Goal: Task Accomplishment & Management: Complete application form

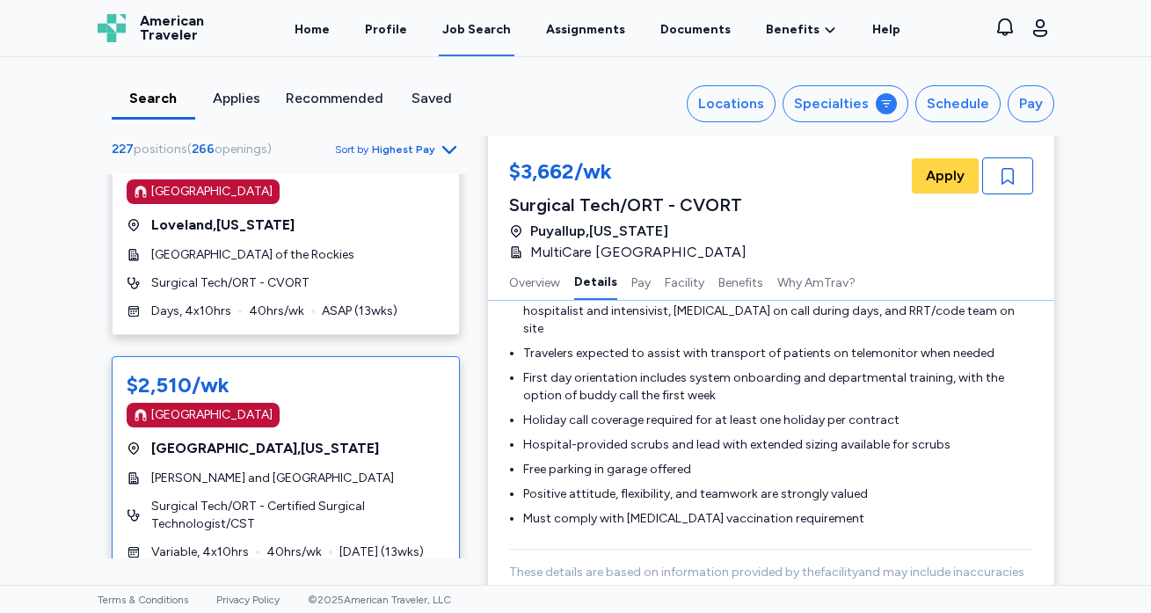
scroll to position [2293, 0]
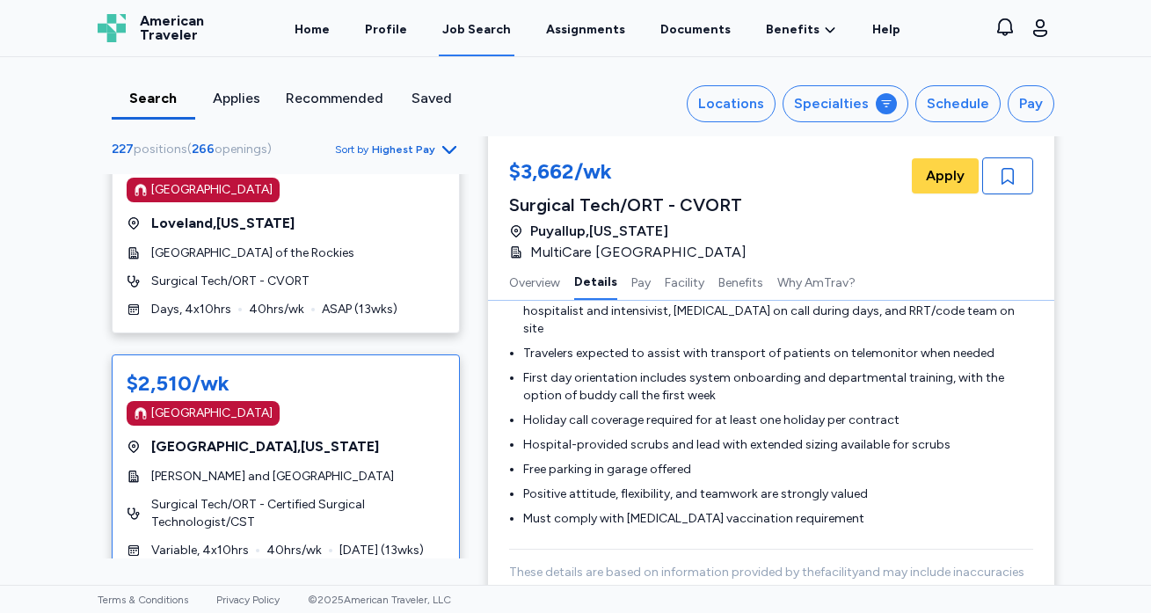
click at [348, 384] on div "$2,510/wk [GEOGRAPHIC_DATA] [GEOGRAPHIC_DATA] , [US_STATE] [PERSON_NAME] and Wo…" at bounding box center [286, 464] width 348 height 220
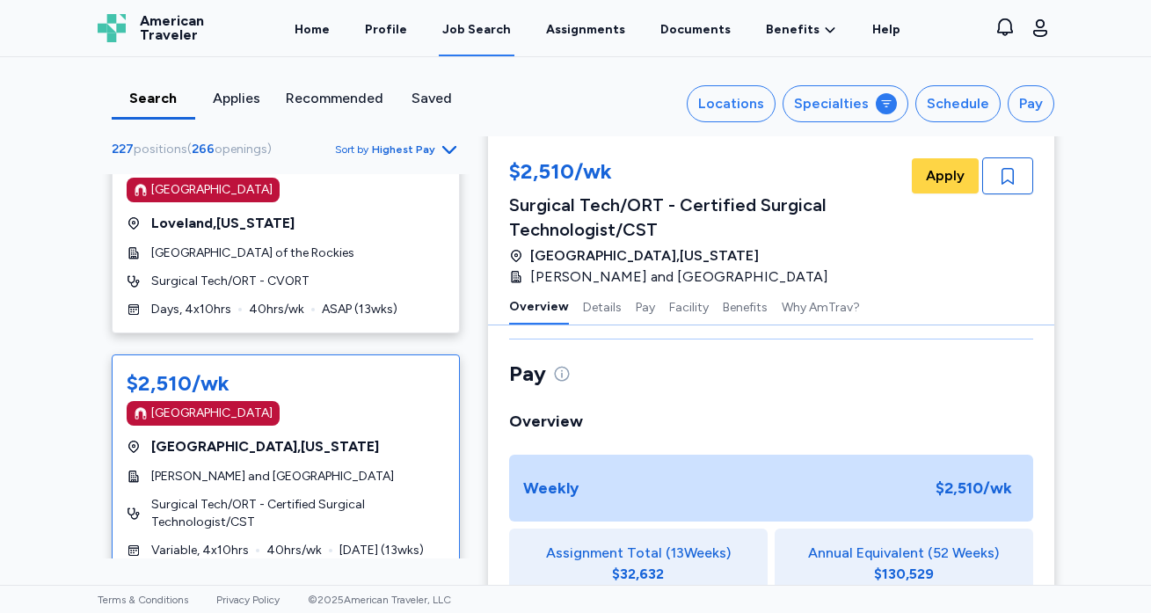
scroll to position [26, 0]
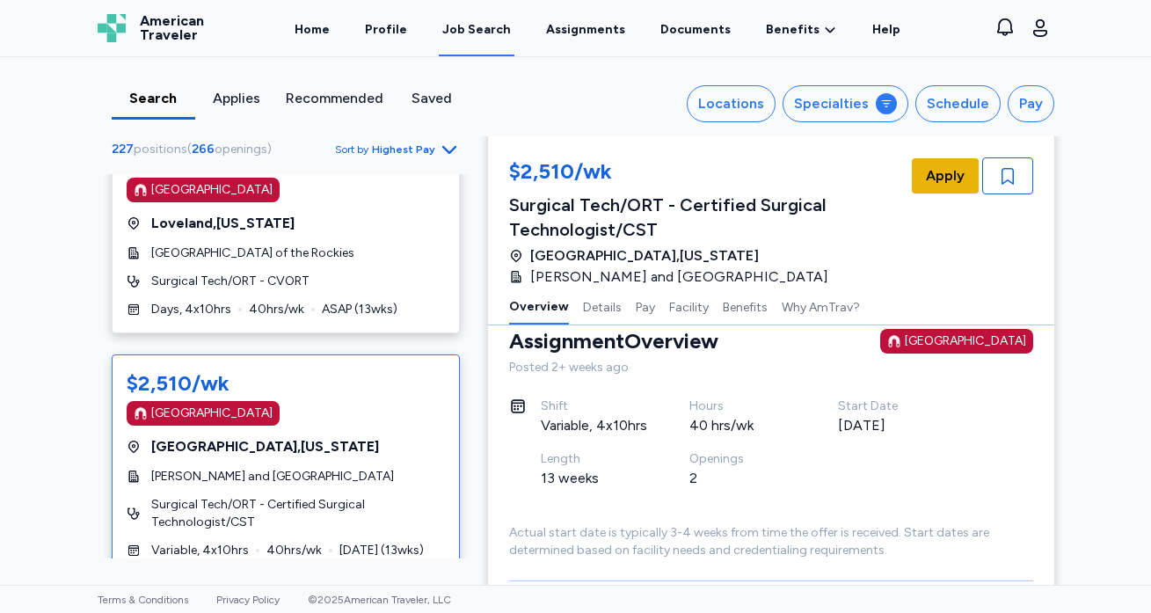
click at [948, 184] on span "Apply" at bounding box center [945, 175] width 39 height 21
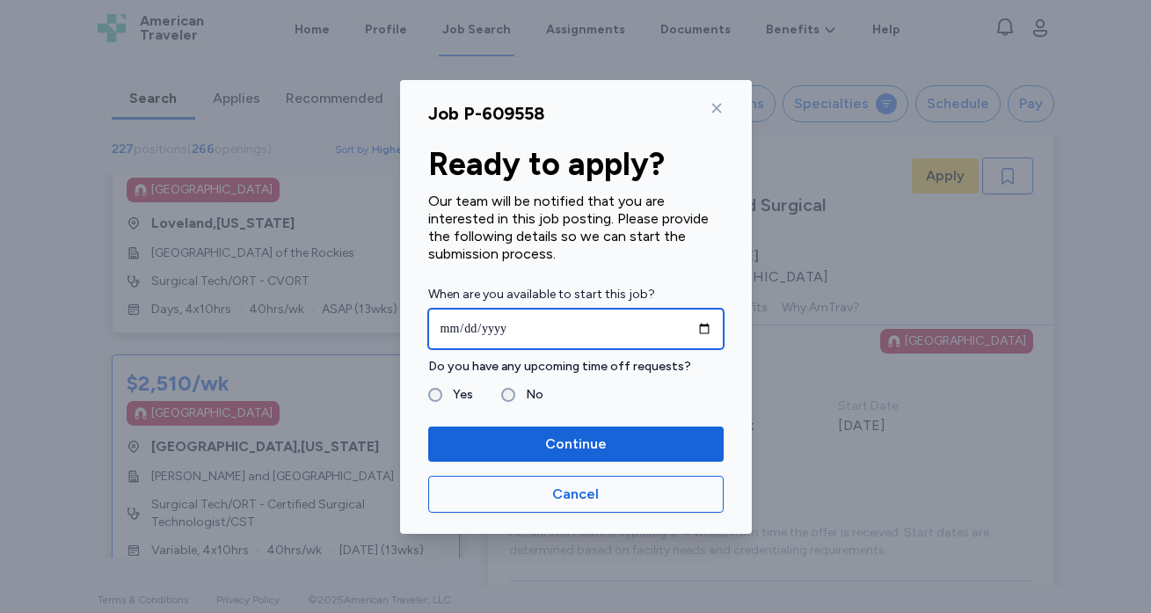
click at [463, 321] on input "date" at bounding box center [575, 329] width 295 height 40
type input "**********"
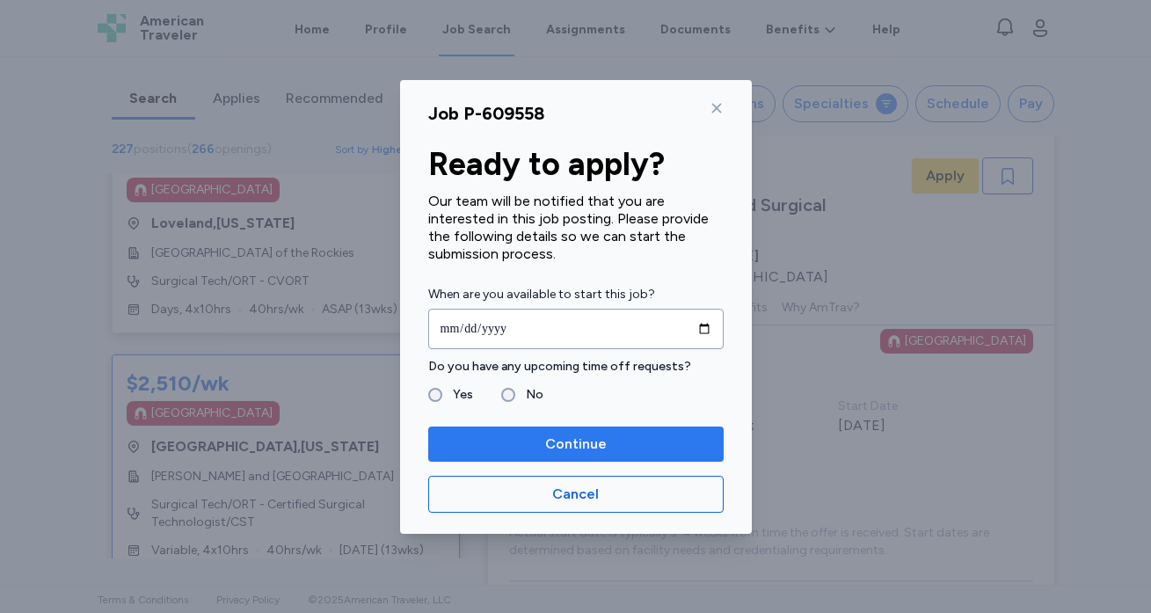
click at [638, 437] on span "Continue" at bounding box center [575, 444] width 267 height 21
click at [582, 449] on span "Continue" at bounding box center [576, 444] width 62 height 21
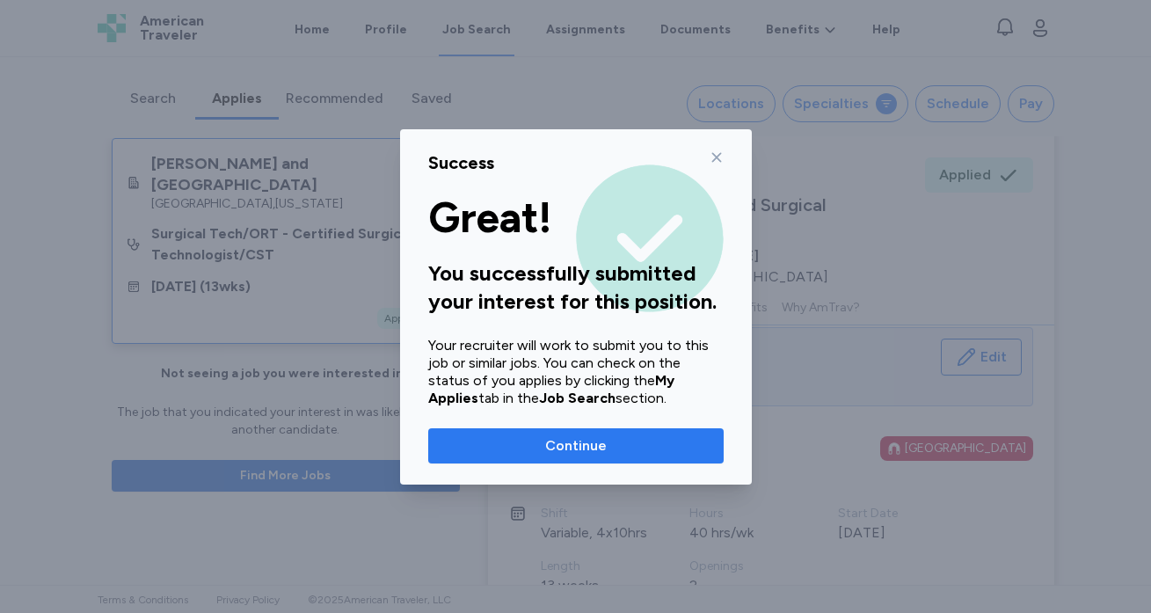
click at [585, 443] on span "Continue" at bounding box center [576, 445] width 62 height 21
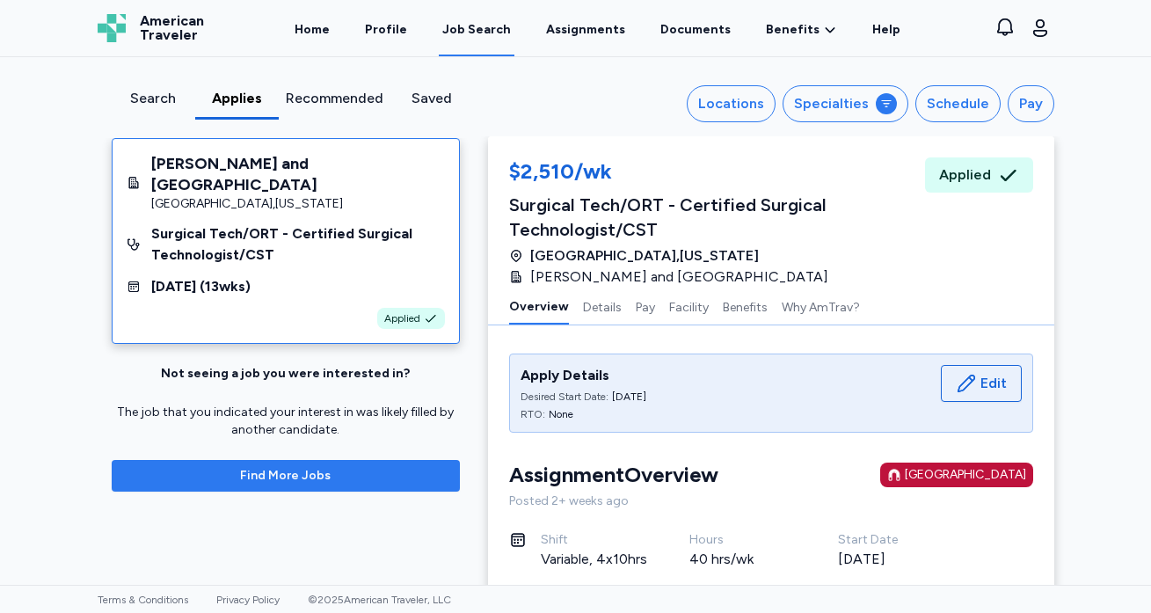
click at [305, 467] on span "Find More Jobs" at bounding box center [285, 476] width 91 height 18
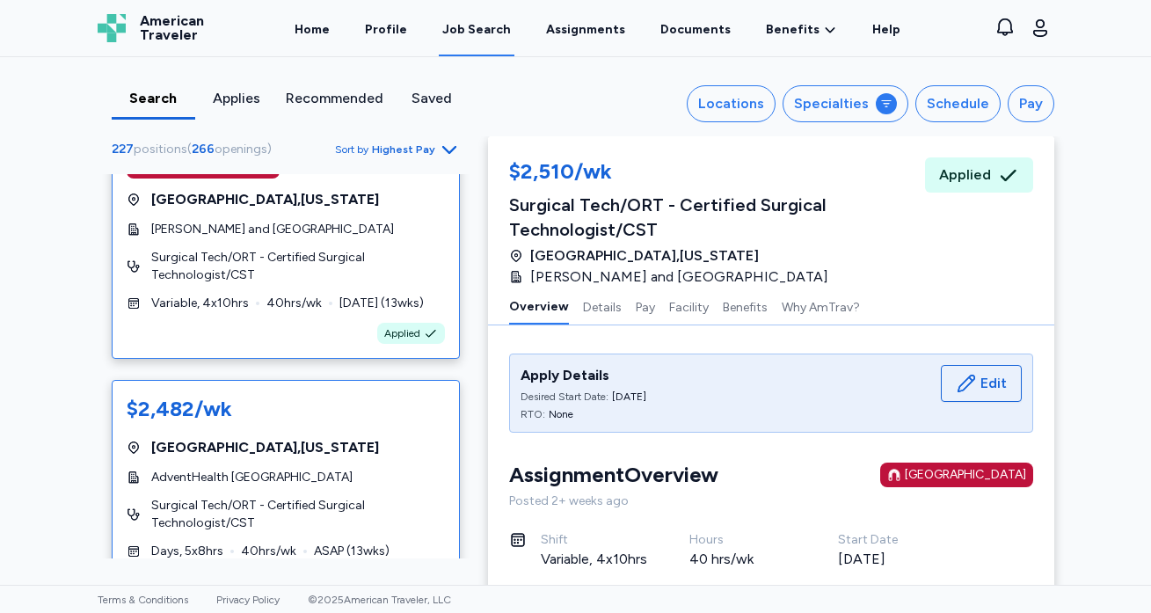
scroll to position [2541, 0]
click at [276, 436] on span "[GEOGRAPHIC_DATA] , [US_STATE]" at bounding box center [265, 446] width 228 height 21
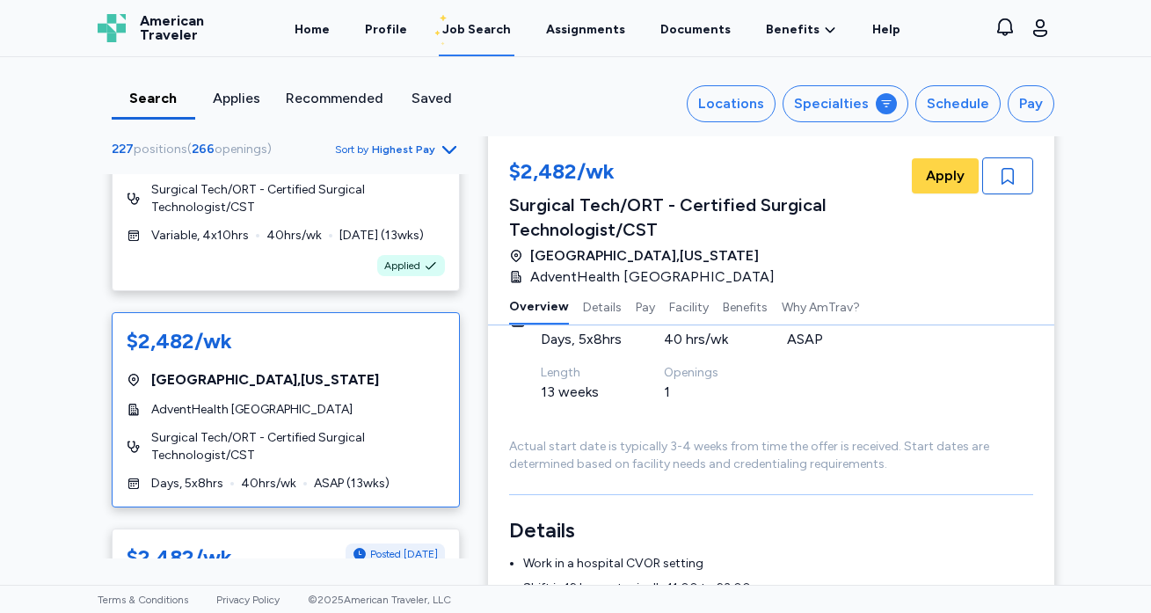
scroll to position [2523, 0]
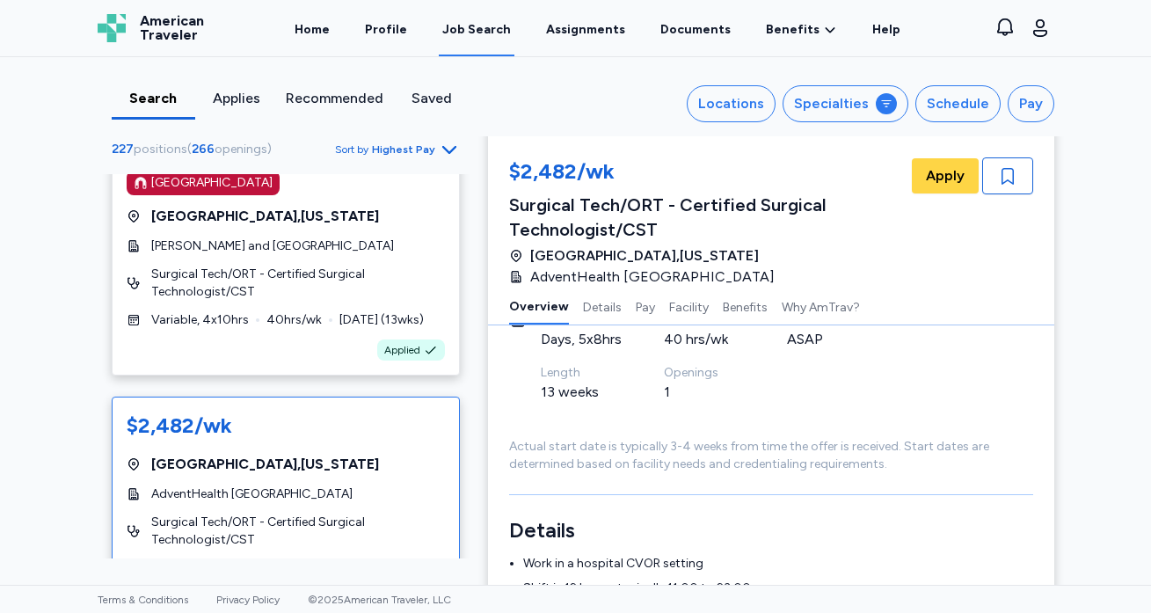
click at [293, 404] on div "$2,482/wk [GEOGRAPHIC_DATA] , [US_STATE] AdventHealth Daytona Beach Surgical Te…" at bounding box center [286, 494] width 348 height 195
click at [955, 172] on span "Apply" at bounding box center [945, 175] width 39 height 21
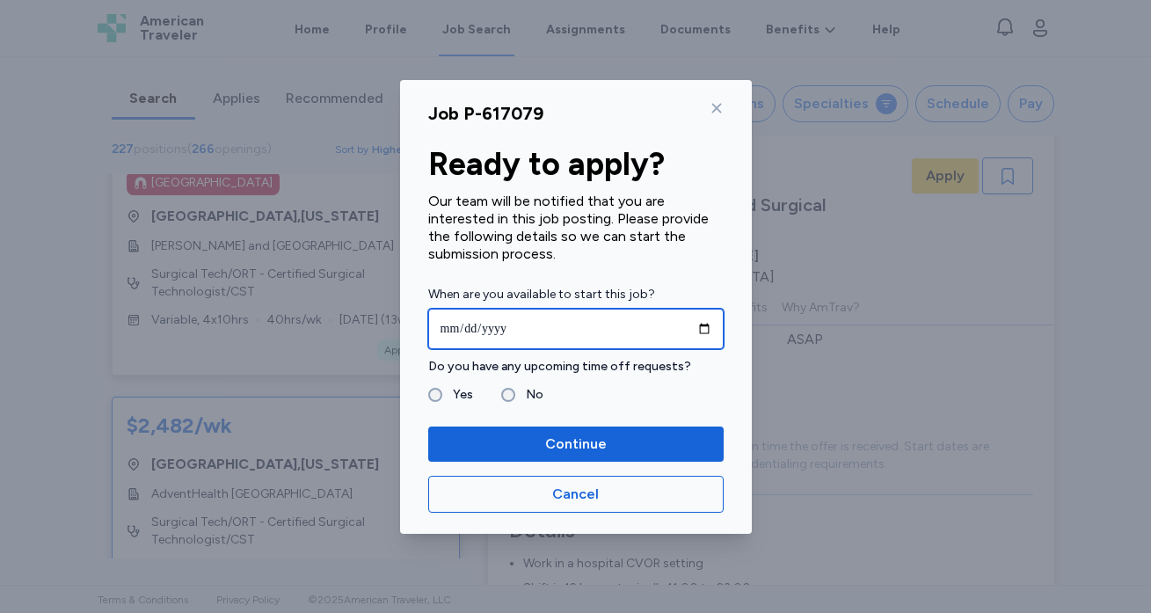
click at [502, 320] on input "date" at bounding box center [575, 329] width 295 height 40
type input "**********"
click at [609, 326] on input "**********" at bounding box center [575, 329] width 295 height 40
click at [588, 324] on input "**********" at bounding box center [575, 329] width 295 height 40
click at [646, 408] on div "**********" at bounding box center [576, 307] width 352 height 454
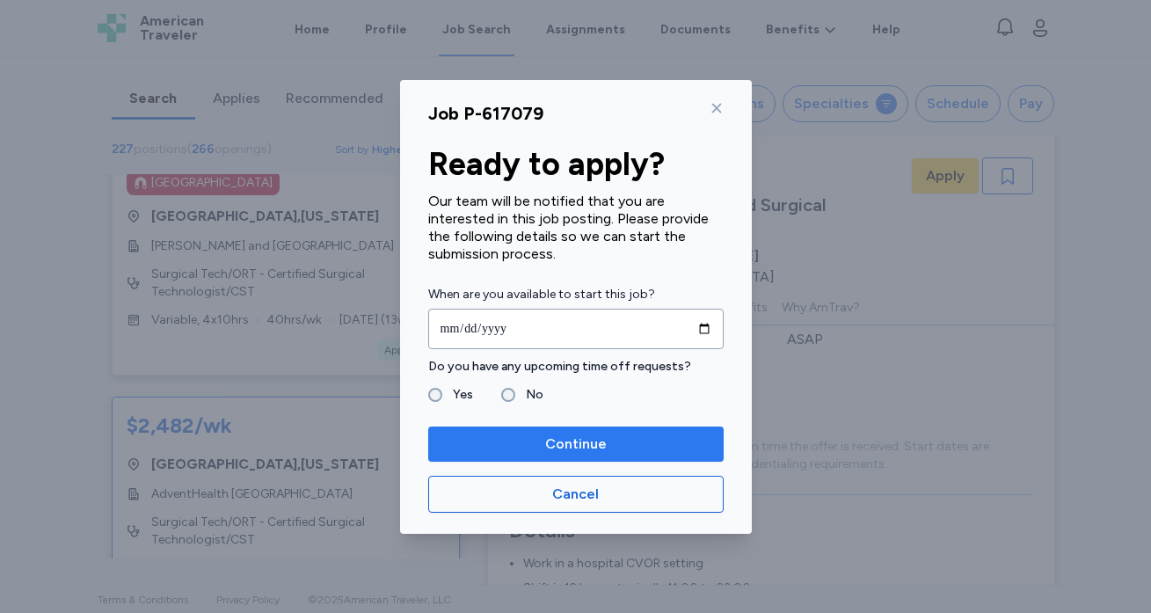
click at [532, 447] on span "Continue" at bounding box center [575, 444] width 267 height 21
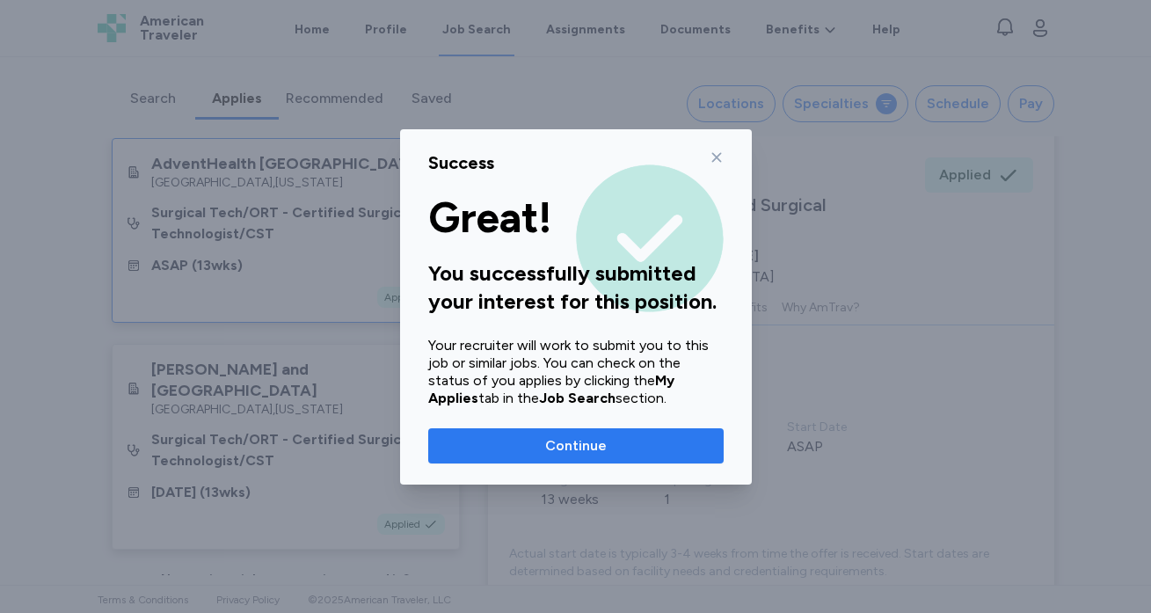
click at [533, 449] on span "Continue" at bounding box center [575, 445] width 267 height 21
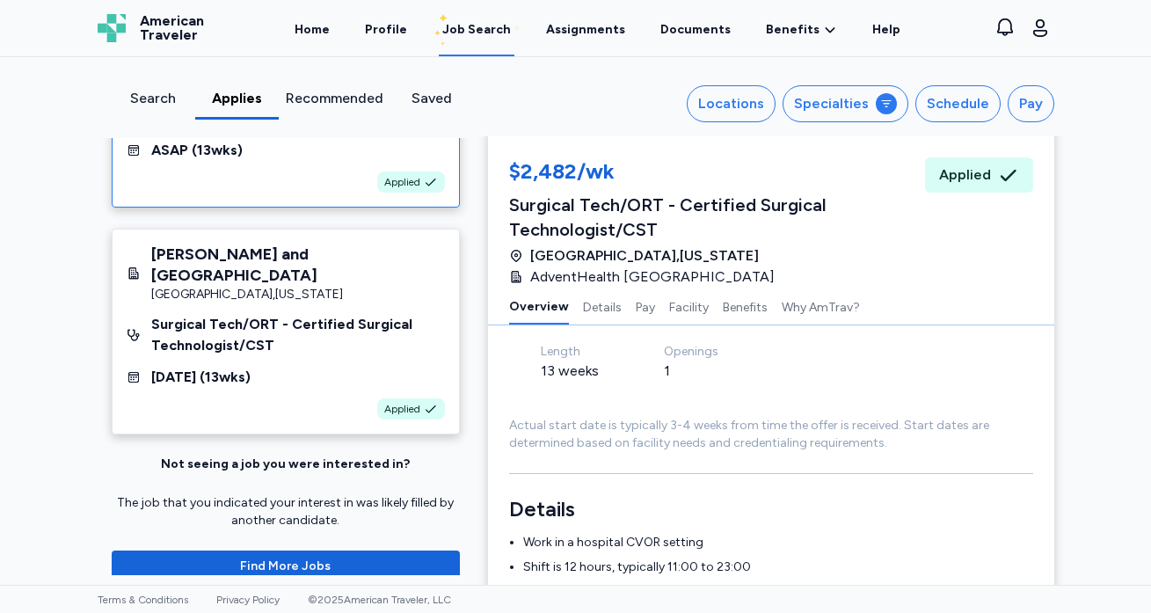
scroll to position [245, 0]
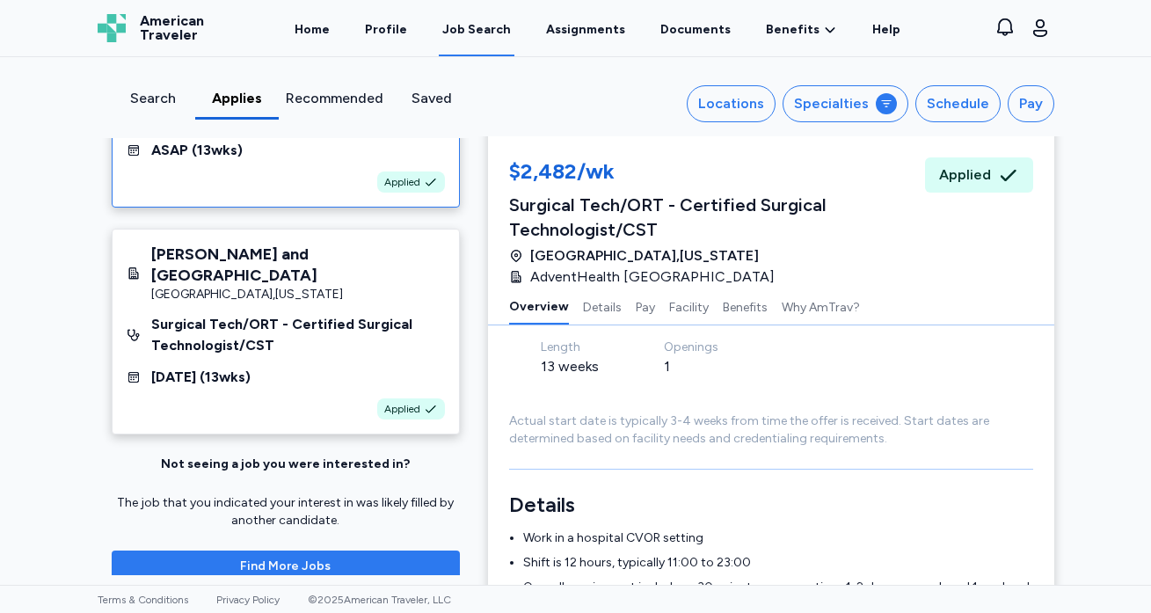
click at [306, 558] on span "Find More Jobs" at bounding box center [285, 567] width 91 height 18
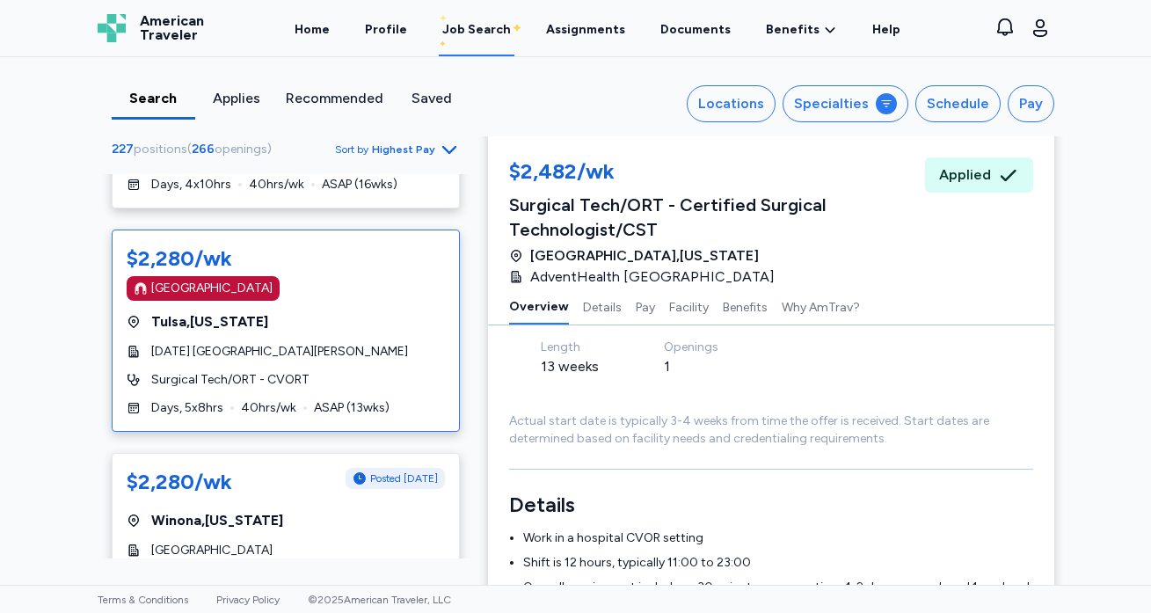
scroll to position [9463, 0]
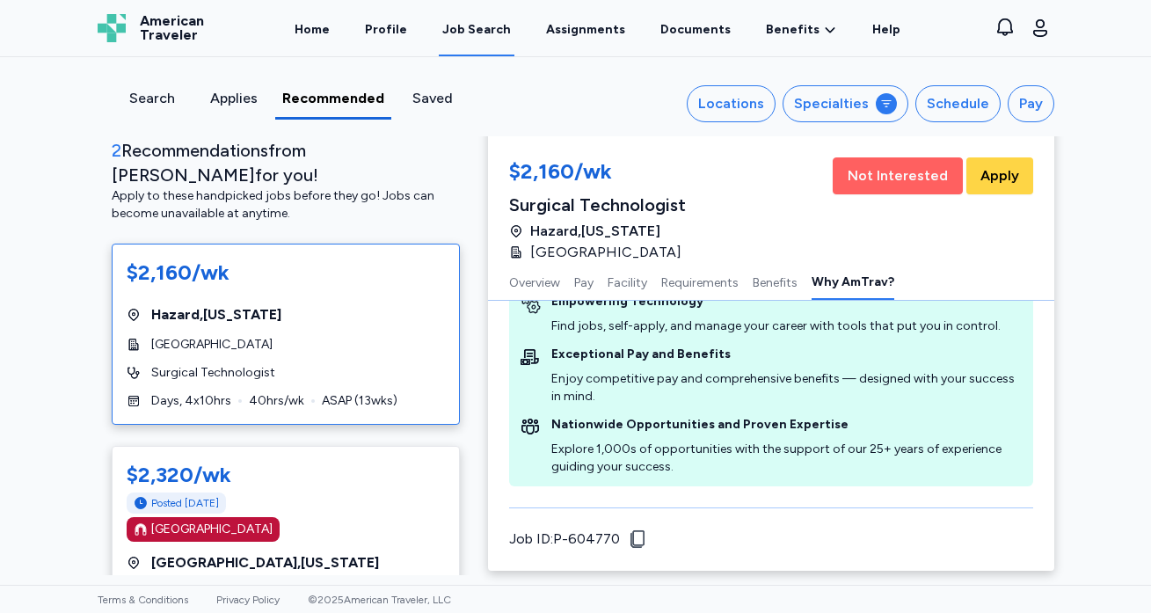
click at [908, 177] on span "Not Interested" at bounding box center [898, 175] width 100 height 21
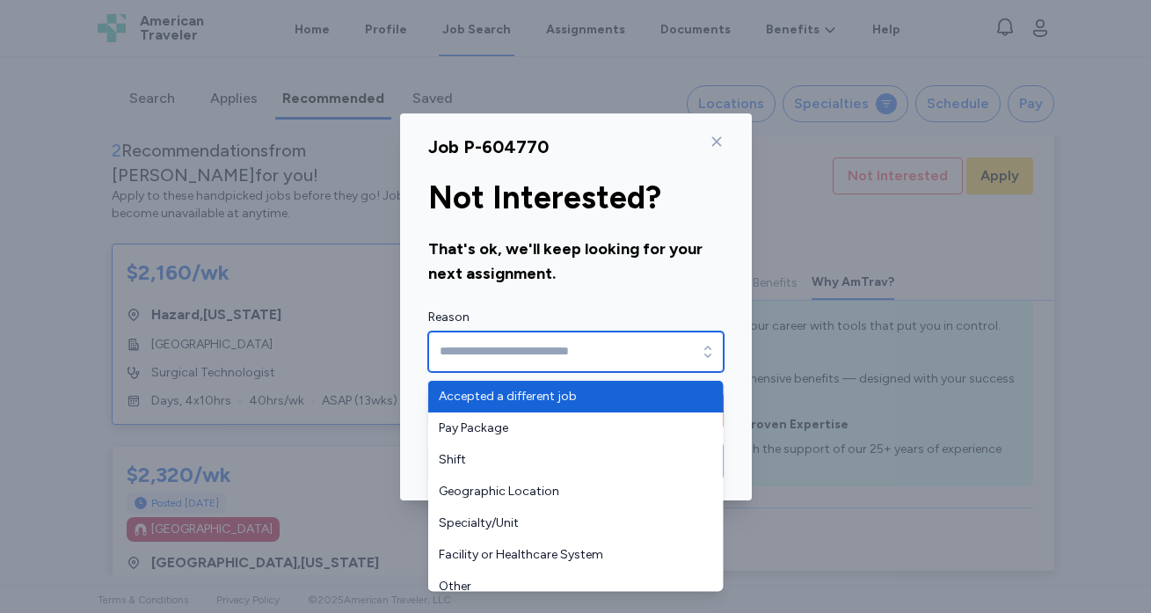
click at [602, 353] on input "Reason" at bounding box center [575, 352] width 295 height 40
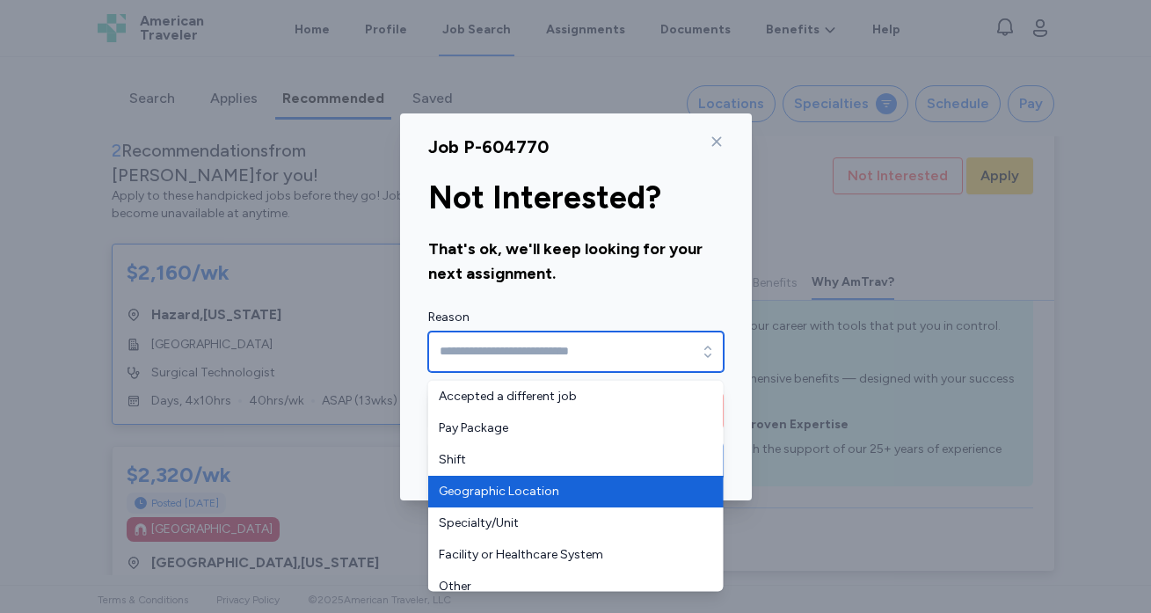
type input "**********"
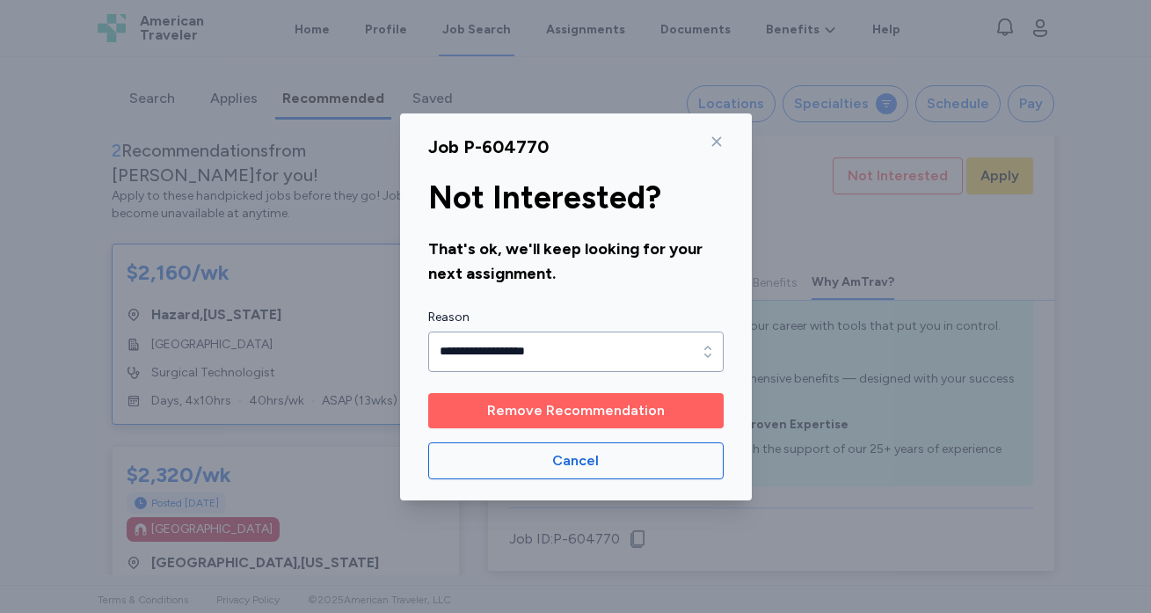
click at [611, 420] on span "Remove Recommendation" at bounding box center [576, 410] width 178 height 21
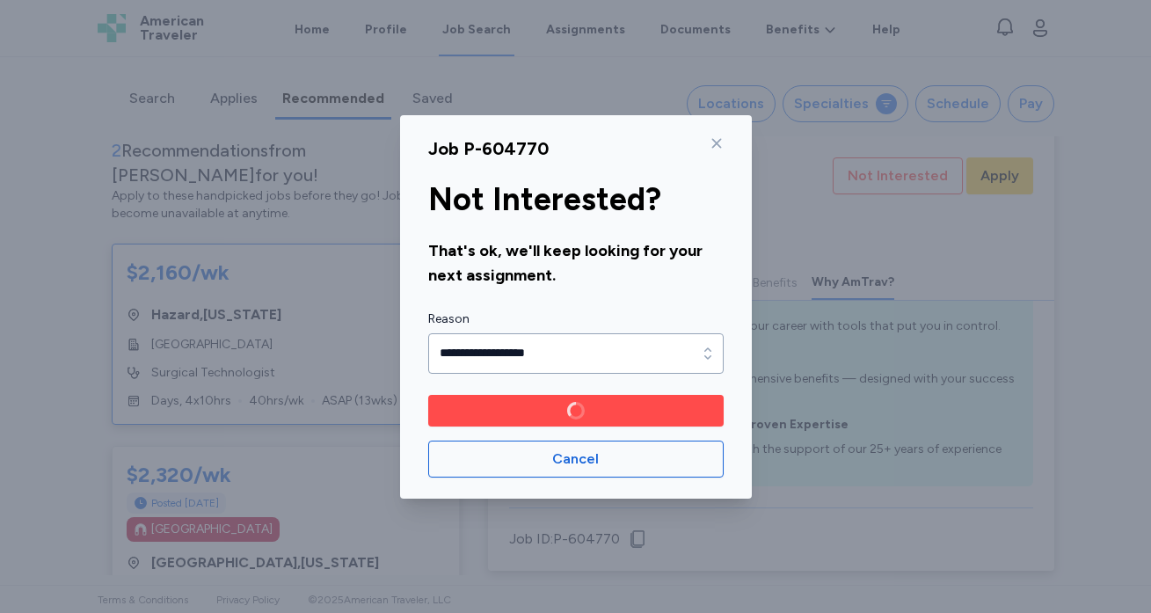
scroll to position [2, 0]
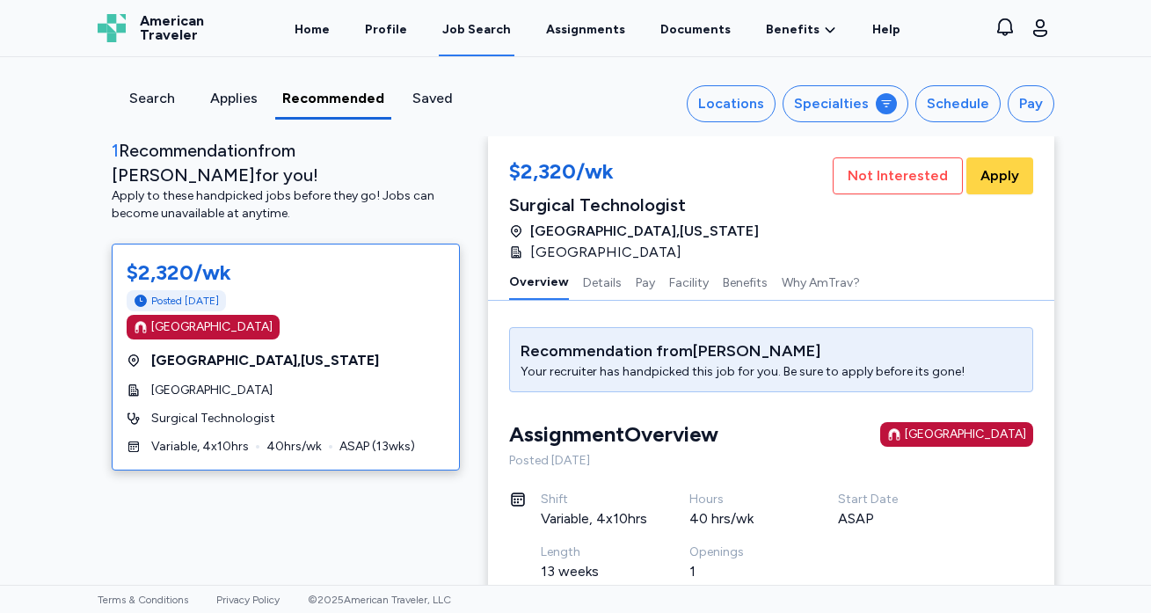
click at [408, 315] on div "[GEOGRAPHIC_DATA]" at bounding box center [286, 327] width 318 height 25
click at [892, 186] on button "Not Interested" at bounding box center [898, 175] width 130 height 37
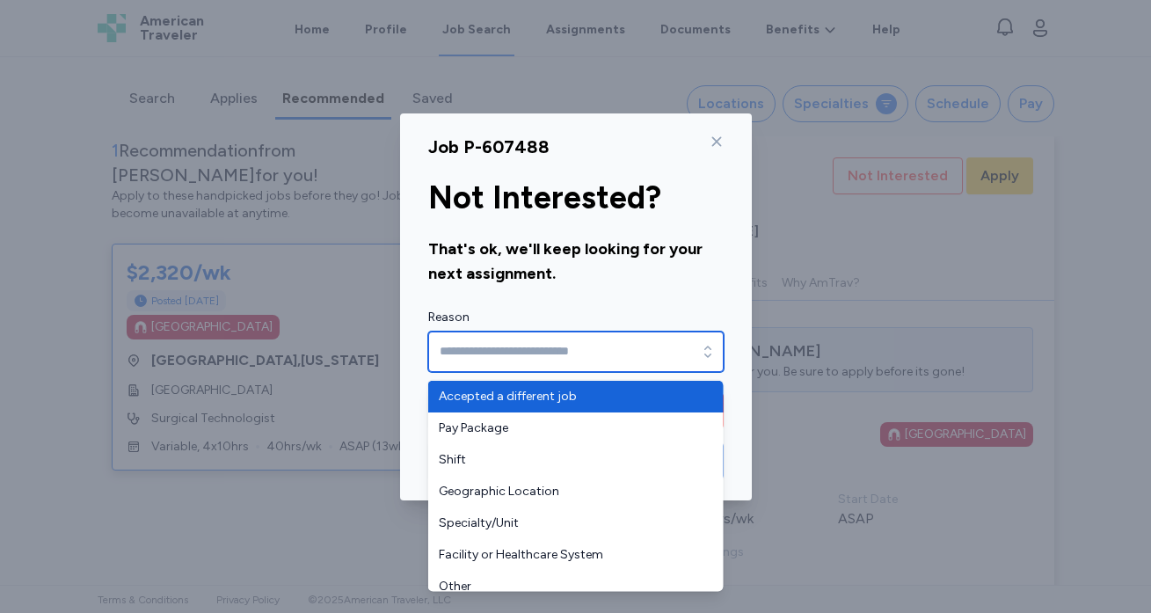
click at [631, 340] on input "Reason" at bounding box center [575, 352] width 295 height 40
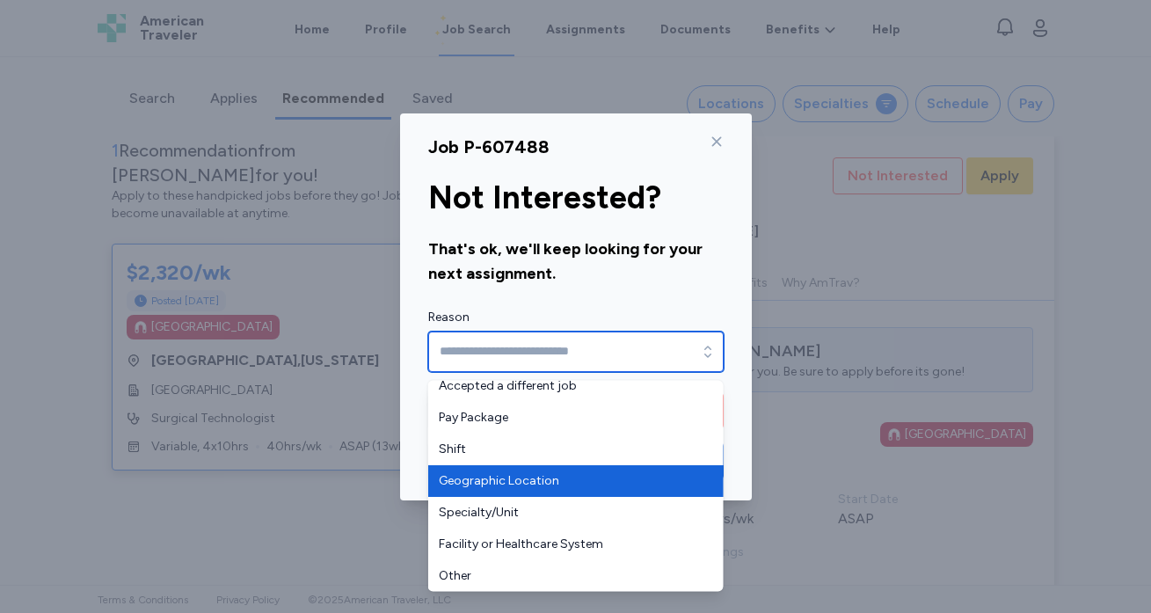
scroll to position [11, 0]
type input "**********"
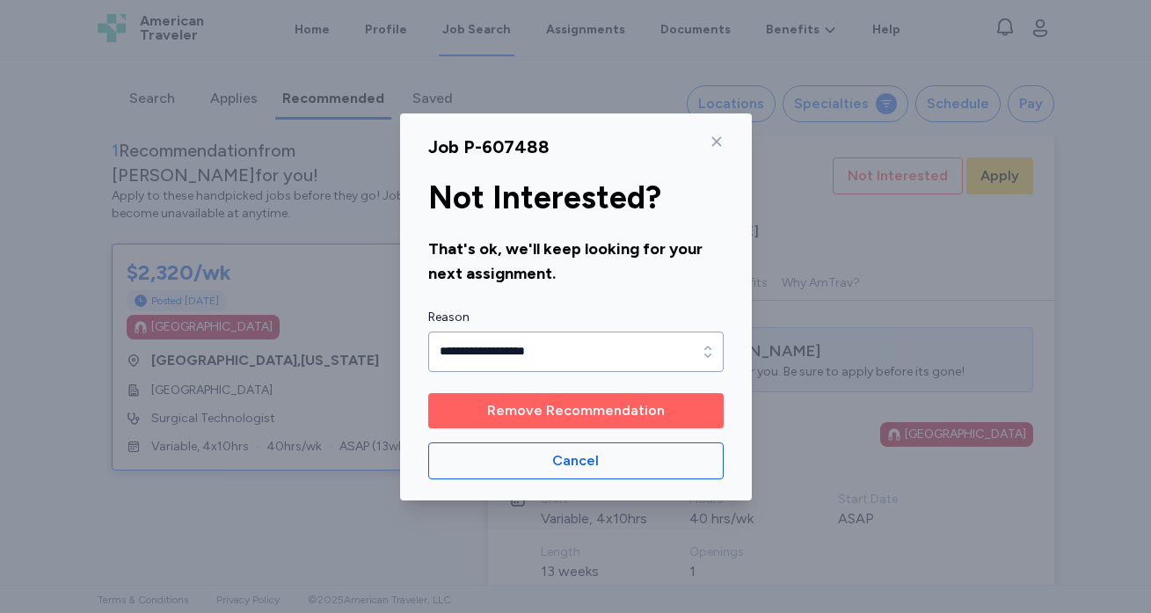
click at [635, 412] on span "Remove Recommendation" at bounding box center [576, 410] width 178 height 21
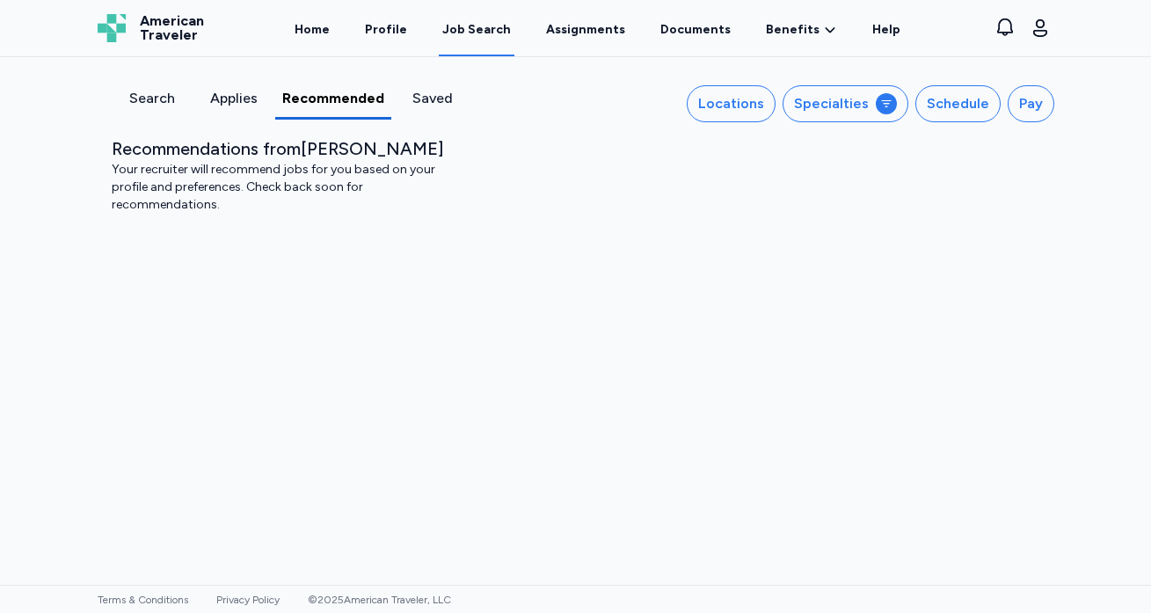
scroll to position [0, 0]
click at [755, 103] on div "Locations" at bounding box center [731, 103] width 66 height 21
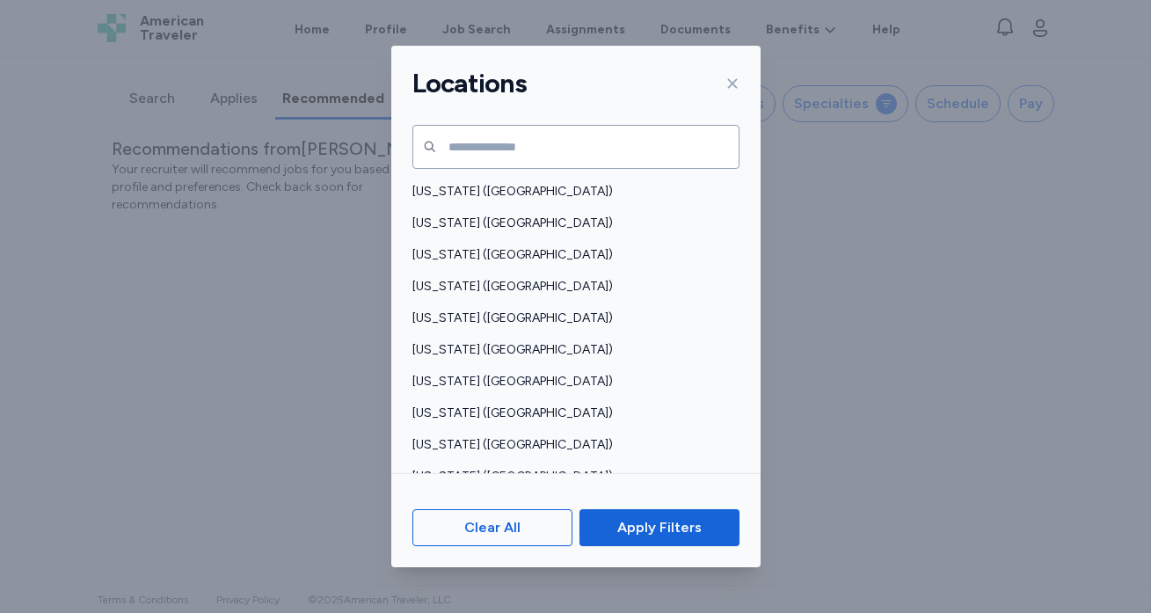
click at [729, 81] on icon at bounding box center [732, 84] width 10 height 10
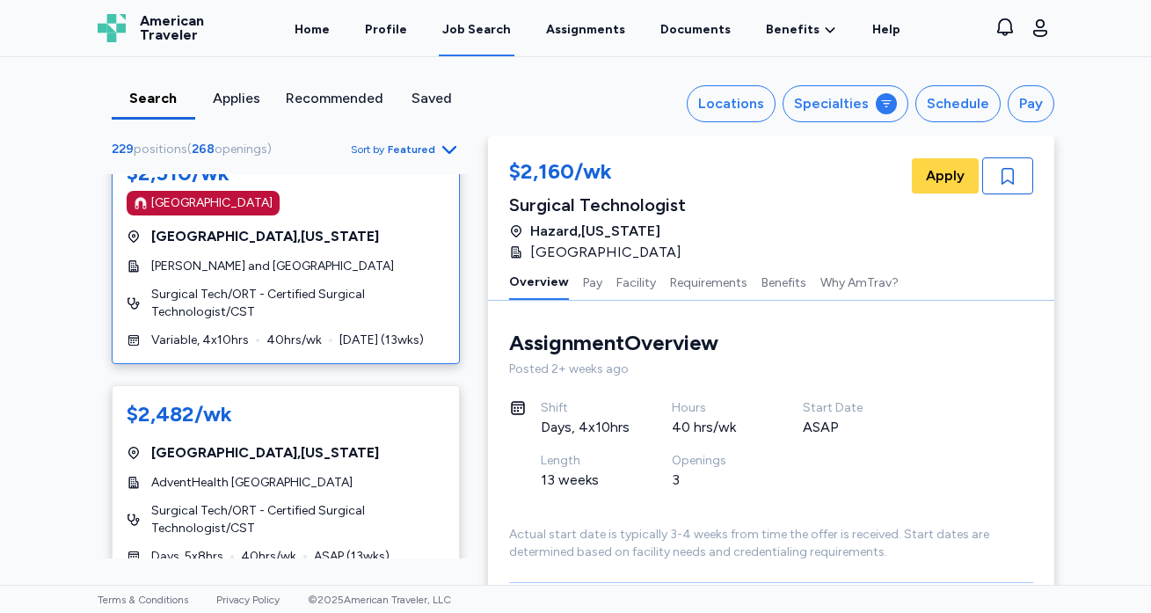
scroll to position [4106, 0]
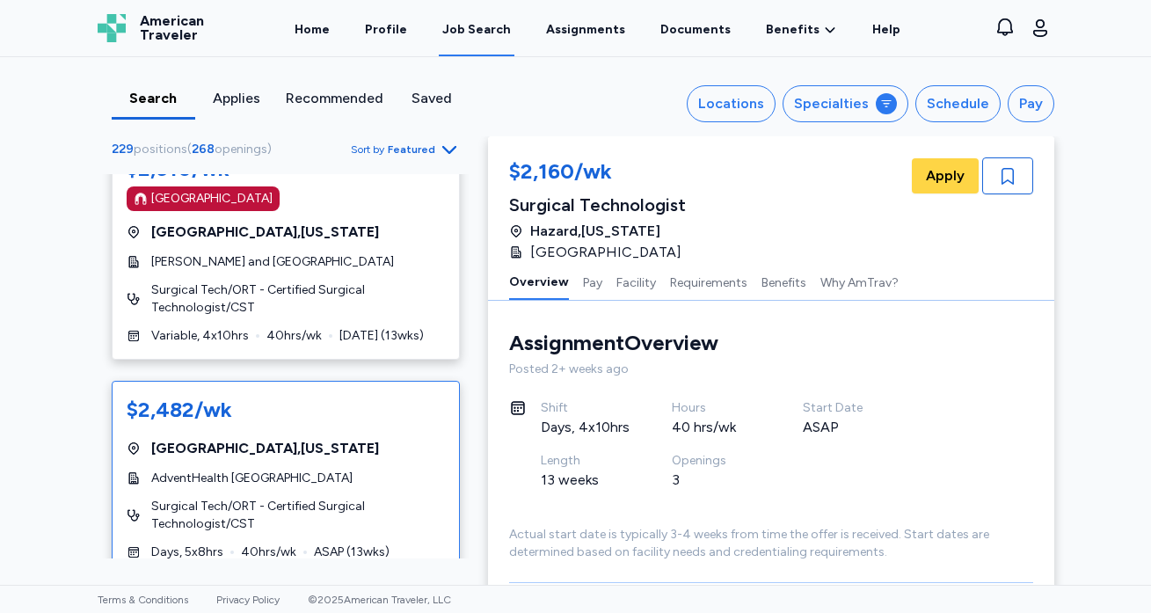
click at [282, 438] on span "[GEOGRAPHIC_DATA] , [US_STATE]" at bounding box center [265, 448] width 228 height 21
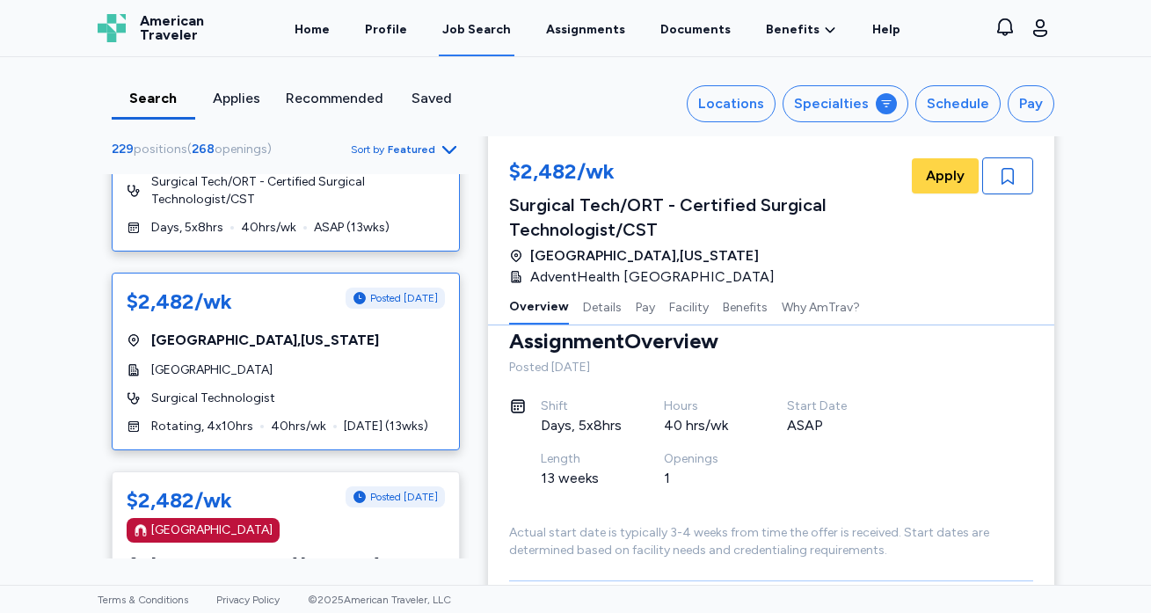
scroll to position [4439, 0]
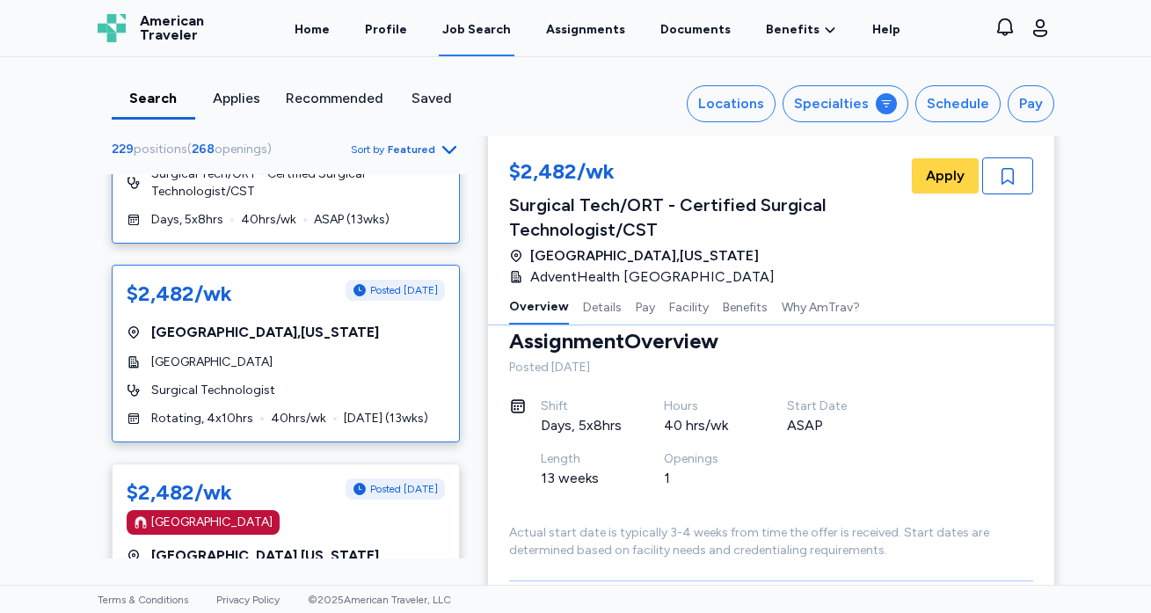
click at [337, 354] on div "[GEOGRAPHIC_DATA]" at bounding box center [286, 363] width 318 height 18
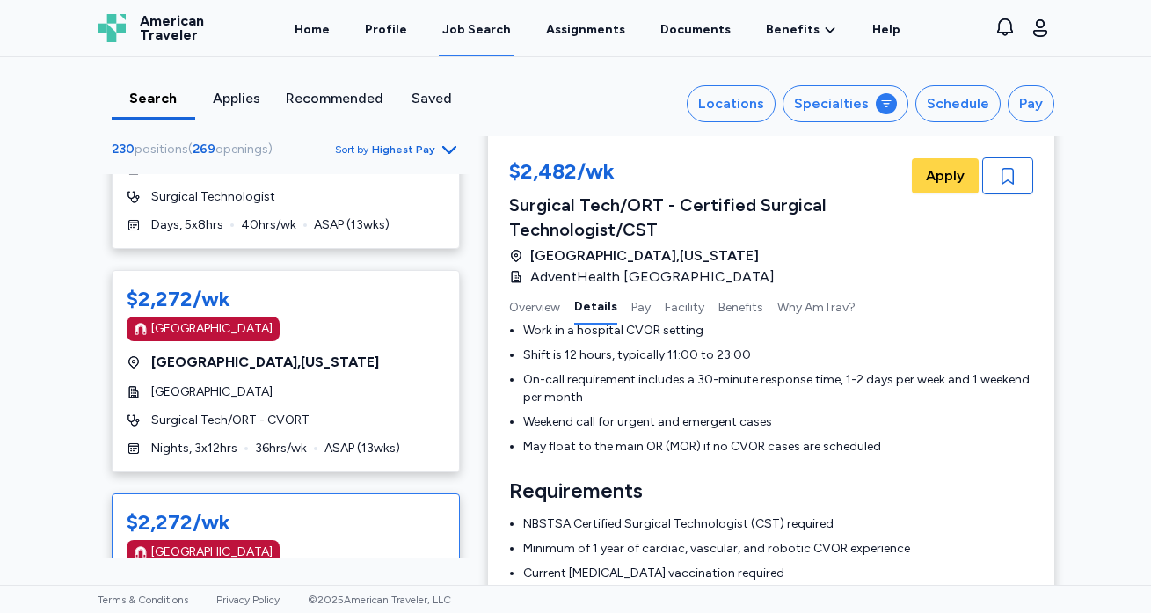
scroll to position [349, 0]
